Goal: Information Seeking & Learning: Learn about a topic

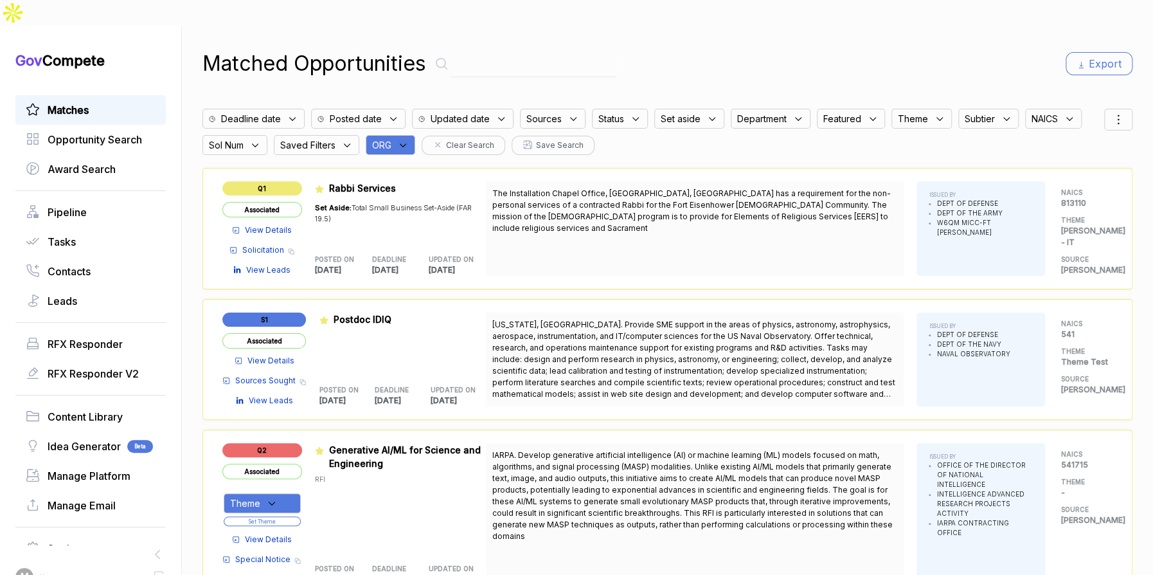
click at [282, 224] on span "View Details" at bounding box center [268, 230] width 47 height 12
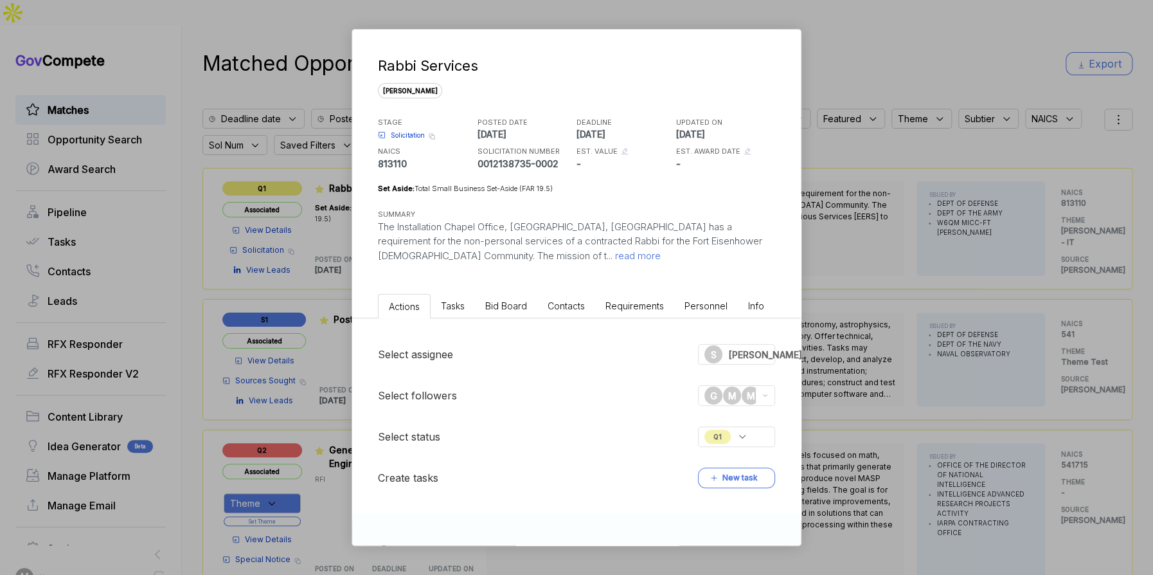
click at [282, 246] on div "Rabbi Services [PERSON_NAME] STAGE Solicitation Copy link POSTED DATE [DATE] DE…" at bounding box center [576, 287] width 1153 height 575
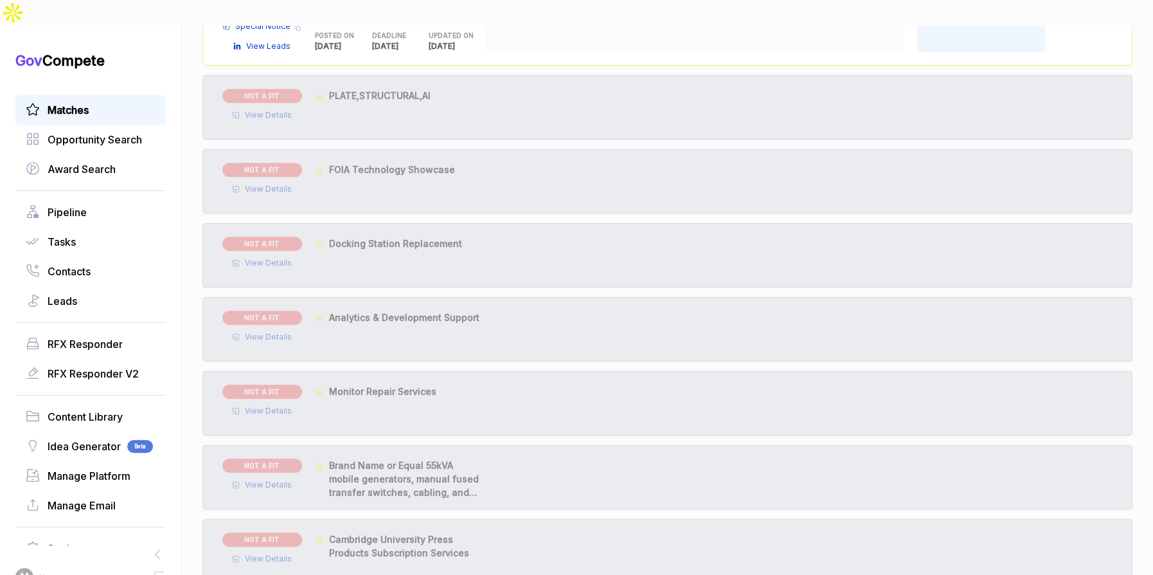
scroll to position [536, 0]
click at [280, 329] on span "View Details" at bounding box center [268, 335] width 47 height 12
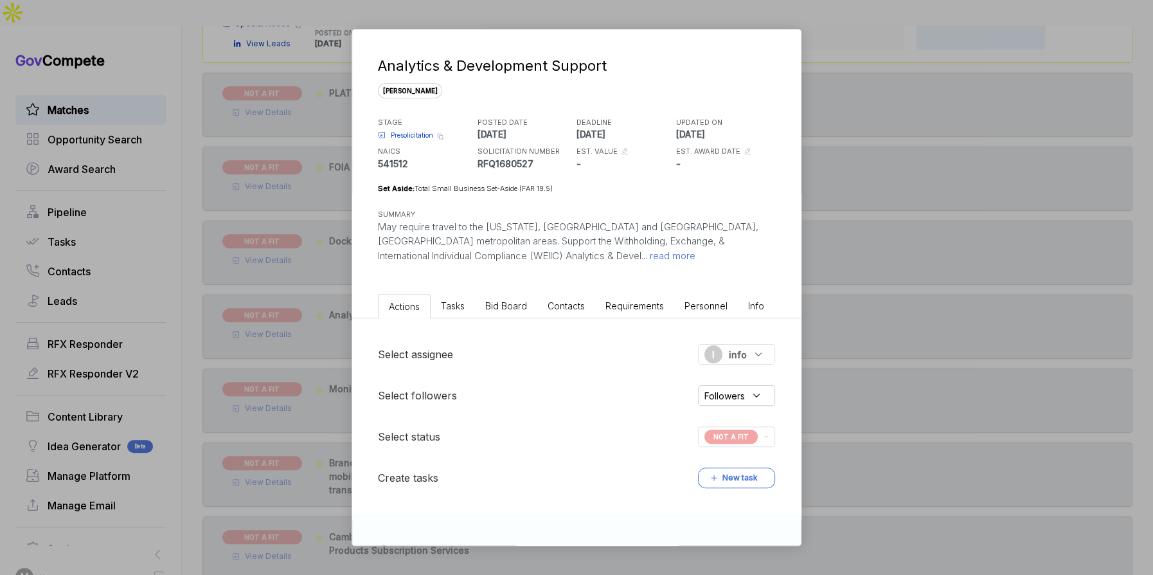
click at [757, 444] on div "NOT A FIT" at bounding box center [736, 436] width 77 height 21
click at [632, 509] on span "p1" at bounding box center [631, 510] width 10 height 15
checkbox input "true"
checkbox input "false"
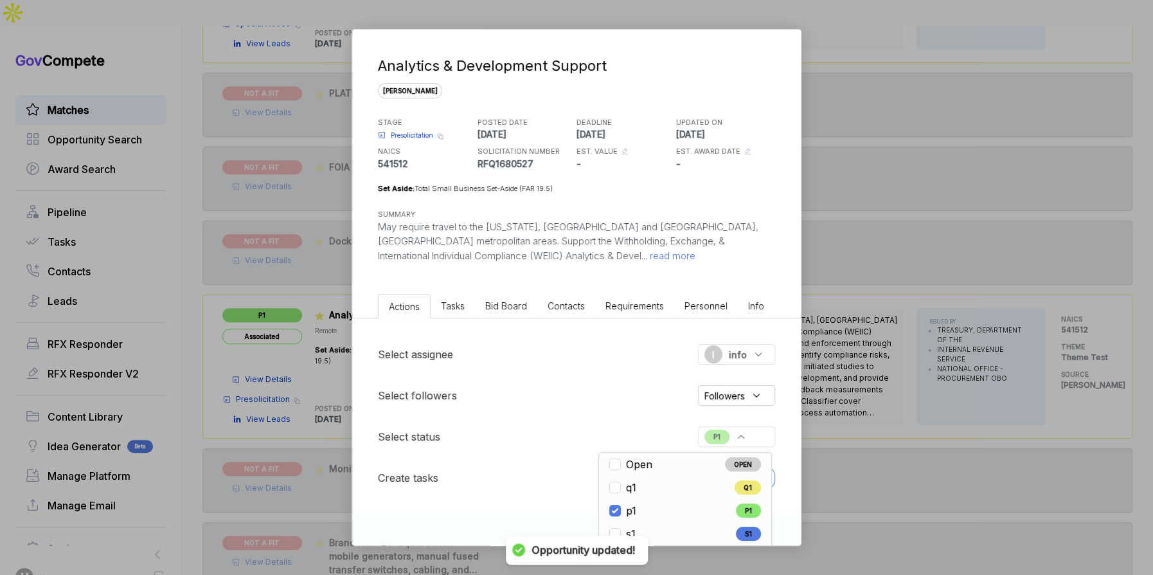
click at [614, 401] on div "Select followers Followers" at bounding box center [576, 395] width 397 height 21
click at [734, 360] on span "info" at bounding box center [738, 355] width 18 height 14
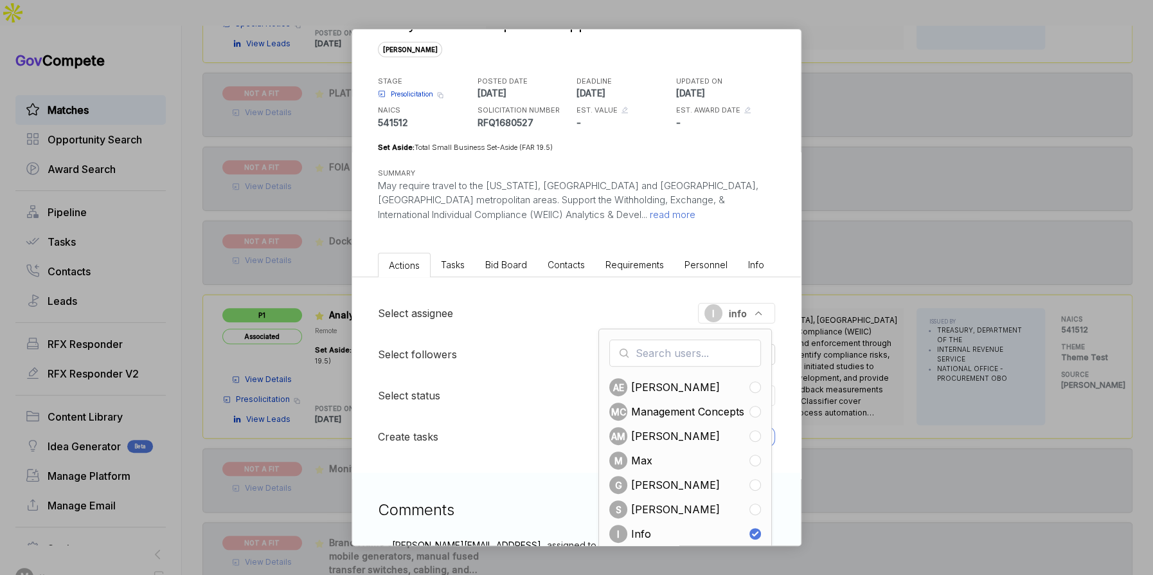
scroll to position [44, 0]
click at [753, 458] on input "checkbox" at bounding box center [756, 458] width 12 height 12
checkbox input "true"
checkbox input "false"
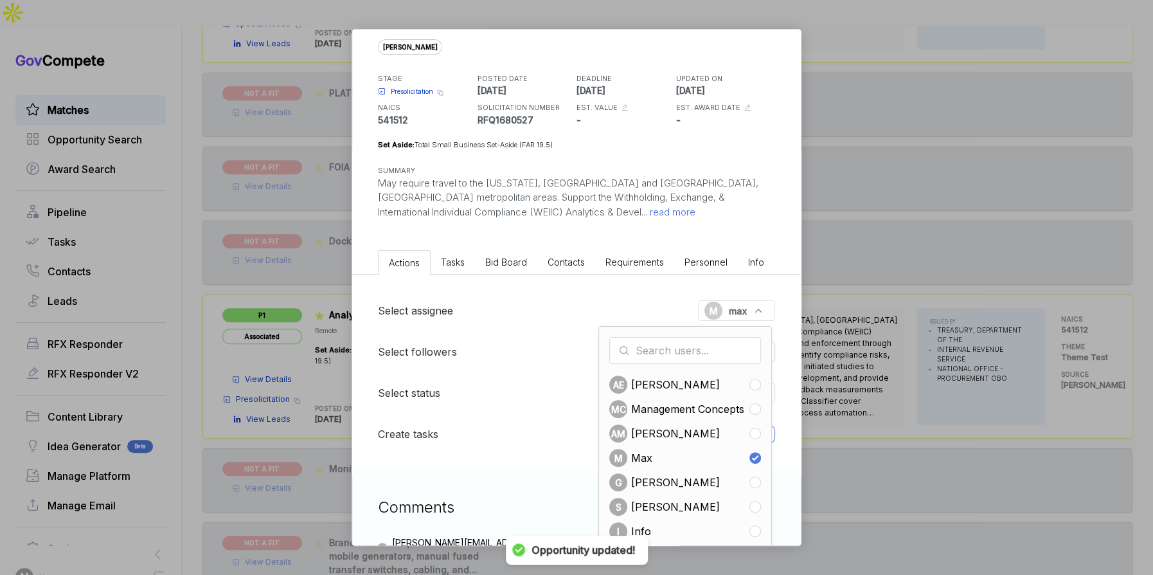
click at [856, 398] on div "Analytics & Development Support [PERSON_NAME] STAGE Presolicitation Copy link P…" at bounding box center [576, 287] width 1153 height 575
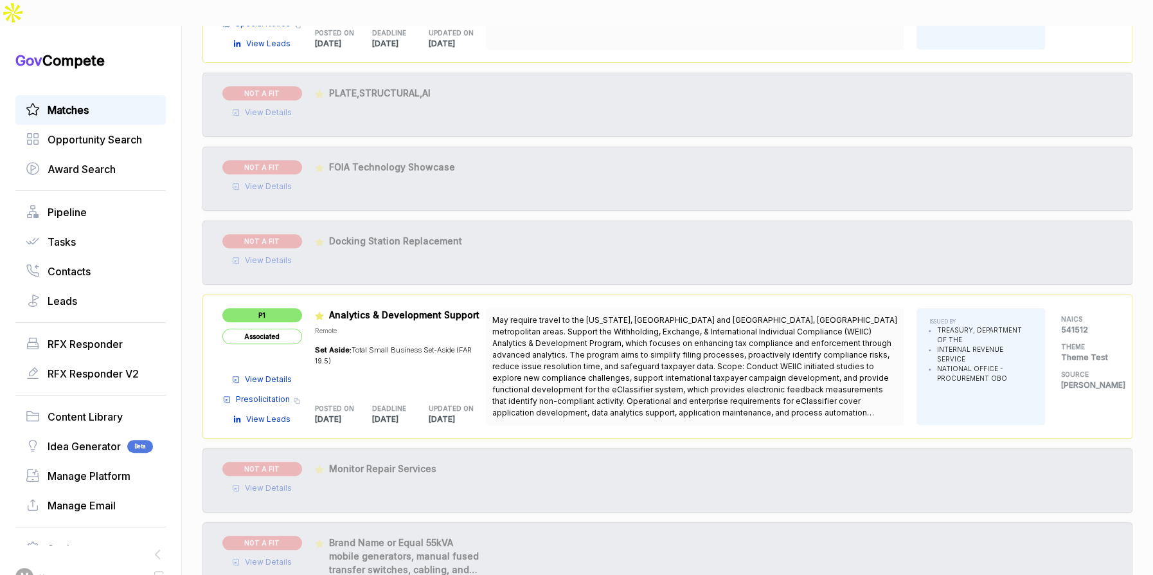
click at [257, 374] on span "View Details" at bounding box center [268, 380] width 47 height 12
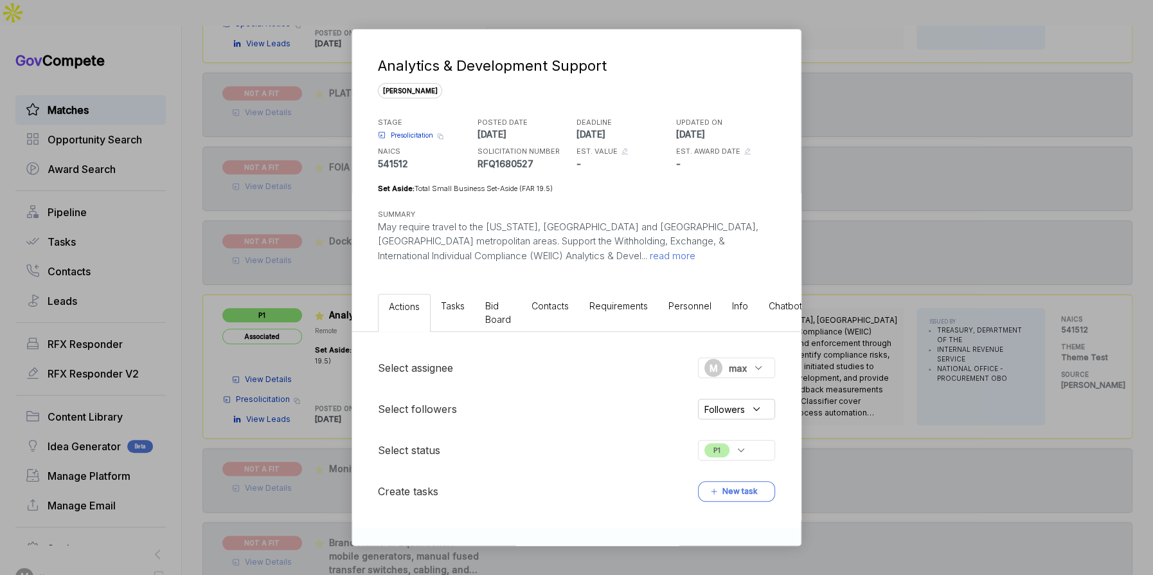
click at [748, 374] on div "M max" at bounding box center [736, 367] width 77 height 21
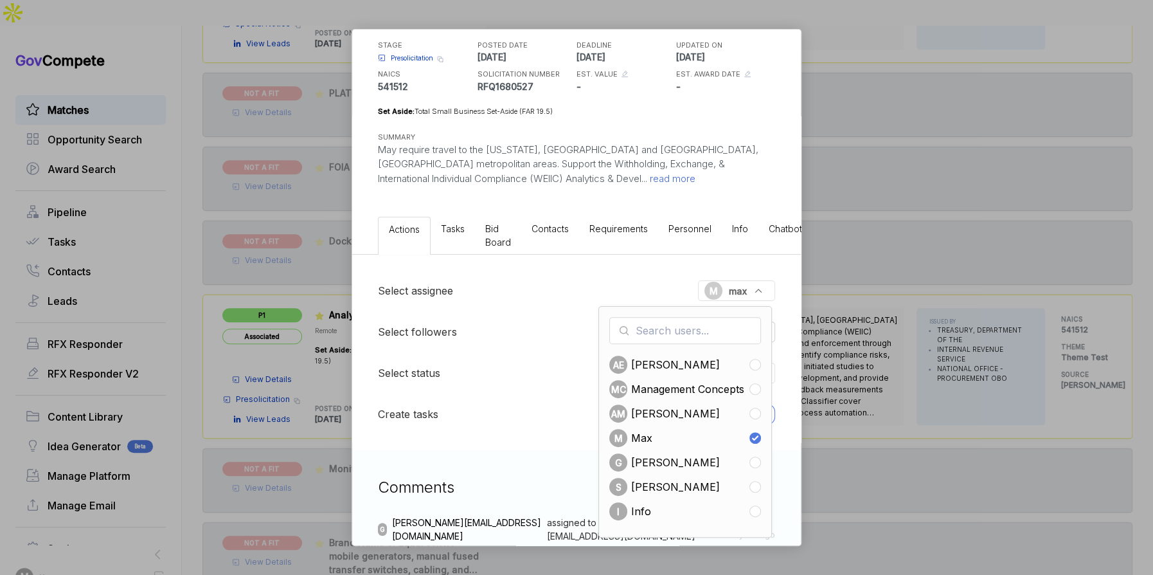
scroll to position [92, 0]
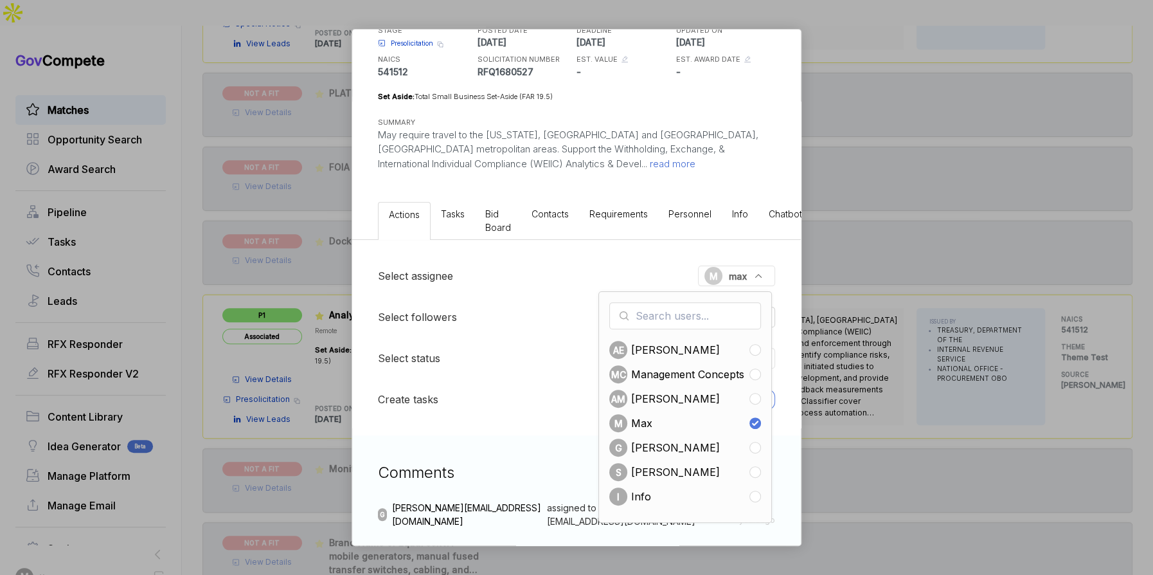
click at [754, 483] on ul "AE [PERSON_NAME] MC Management Concepts AM [PERSON_NAME] M [PERSON_NAME] S [PER…" at bounding box center [685, 423] width 152 height 165
drag, startPoint x: 756, startPoint y: 490, endPoint x: 792, endPoint y: 469, distance: 41.8
click at [757, 491] on input "checkbox" at bounding box center [756, 497] width 12 height 12
checkbox input "true"
checkbox input "false"
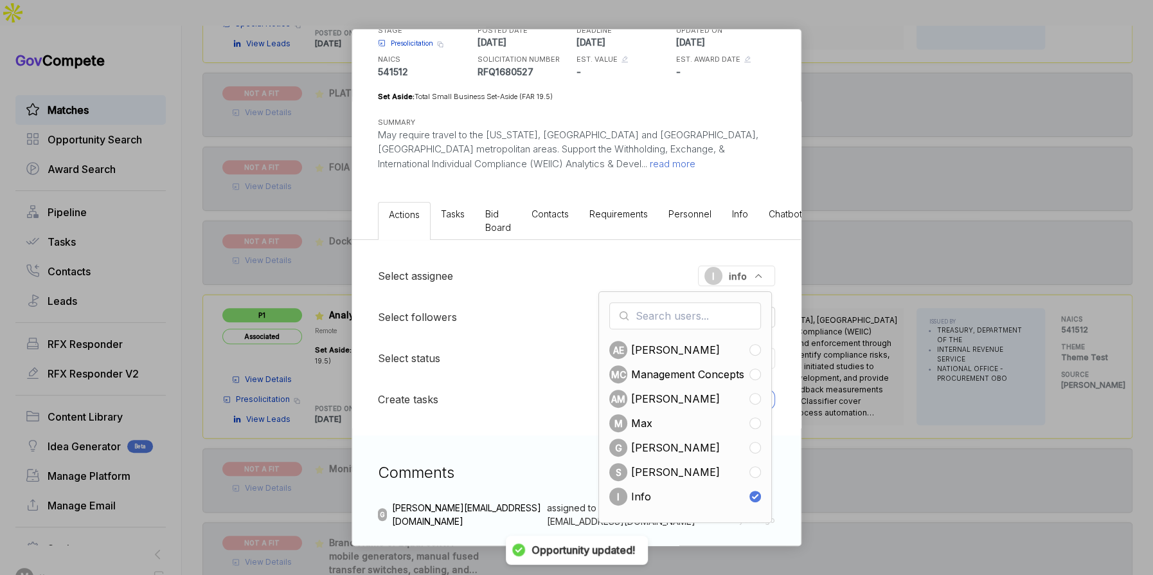
click at [910, 352] on div "Analytics & Development Support [PERSON_NAME] STAGE Presolicitation Copy link P…" at bounding box center [576, 287] width 1153 height 575
